Goal: Task Accomplishment & Management: Manage account settings

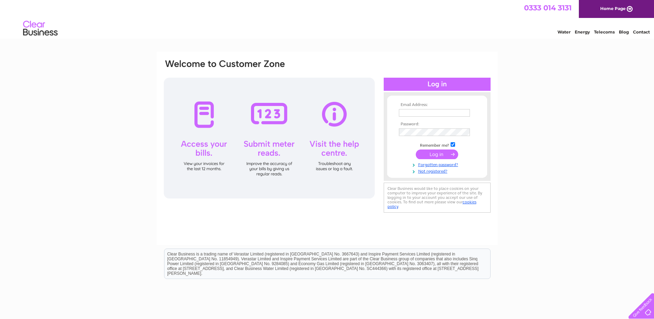
type input "[EMAIL_ADDRESS][DOMAIN_NAME]"
click at [430, 154] on input "submit" at bounding box center [437, 154] width 42 height 10
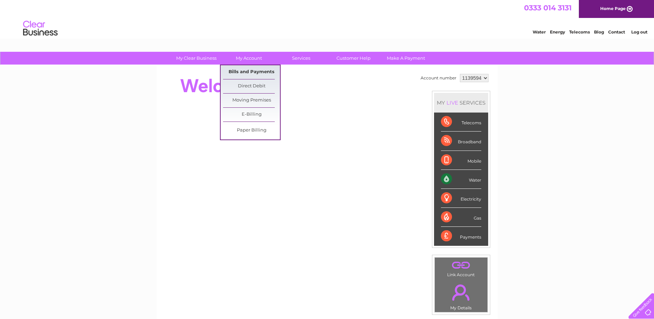
click at [252, 72] on link "Bills and Payments" at bounding box center [251, 72] width 57 height 14
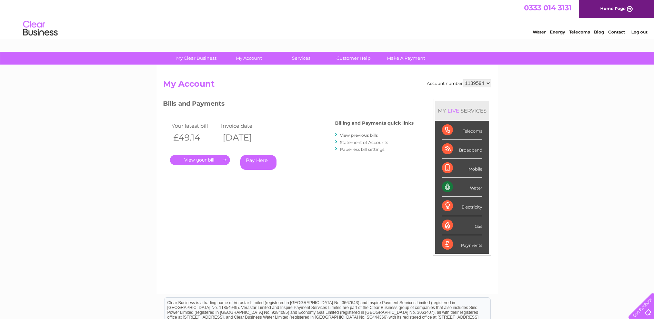
click at [193, 161] on link "." at bounding box center [200, 160] width 60 height 10
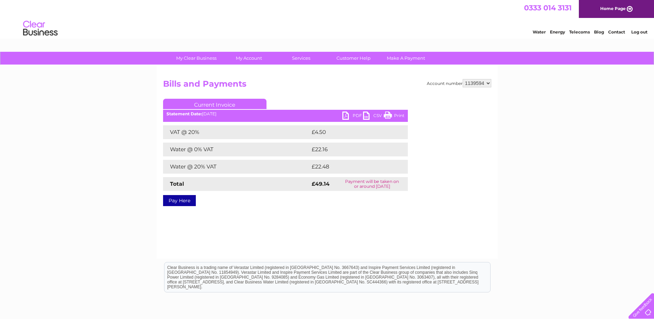
click at [352, 116] on link "PDF" at bounding box center [352, 116] width 21 height 10
click at [640, 28] on li "Log out" at bounding box center [639, 32] width 21 height 9
click at [639, 31] on link "Log out" at bounding box center [639, 31] width 16 height 5
